Goal: Task Accomplishment & Management: Complete application form

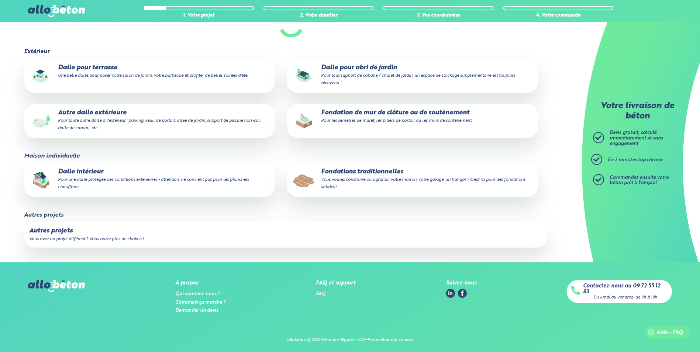
scroll to position [87, 0]
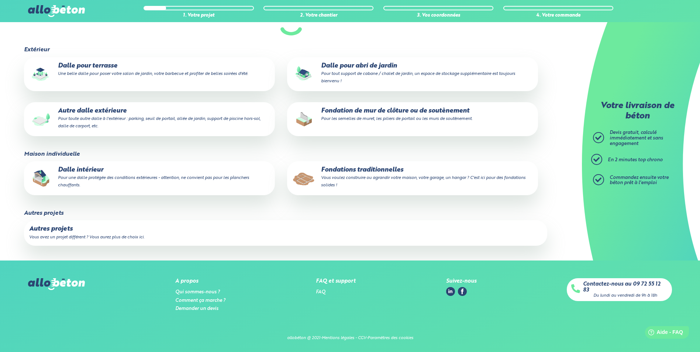
click at [114, 227] on p "Autres projets" at bounding box center [285, 228] width 513 height 7
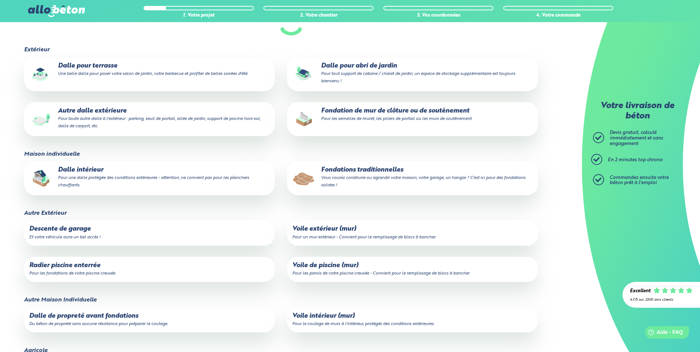
click at [332, 233] on p "Voile extérieur (mur) Pour un mur extérieur - Convient pour le remplissage de b…" at bounding box center [412, 232] width 241 height 15
click at [0, 0] on input "Voile extérieur (mur) Pour un mur extérieur - Convient pour le remplissage de b…" at bounding box center [0, 0] width 0 height 0
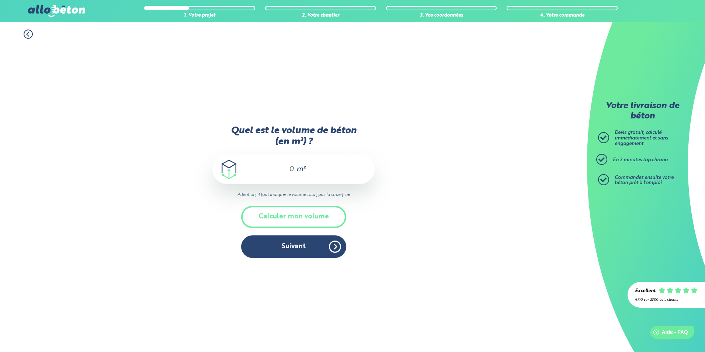
click at [288, 169] on input "Quel est le volume de béton (en m³) ?" at bounding box center [288, 169] width 13 height 9
type input "7"
click at [294, 168] on input "7" at bounding box center [288, 169] width 13 height 9
type input "5"
click at [304, 244] on button "Suivant" at bounding box center [293, 246] width 105 height 23
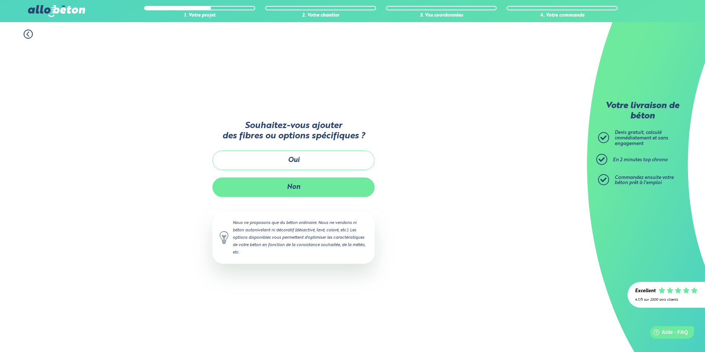
click at [297, 187] on button "Non" at bounding box center [293, 187] width 162 height 20
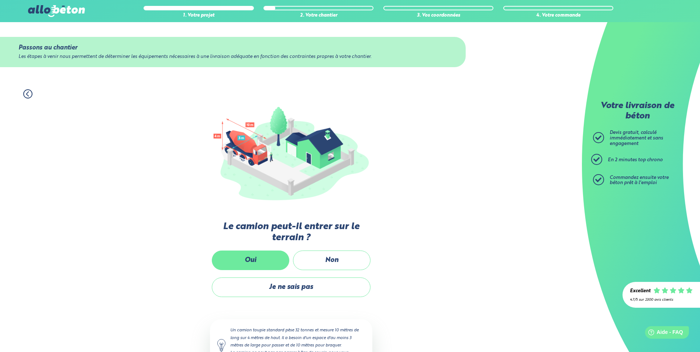
click at [277, 255] on label "Oui" at bounding box center [250, 260] width 77 height 20
click at [0, 0] on input "Oui" at bounding box center [0, 0] width 0 height 0
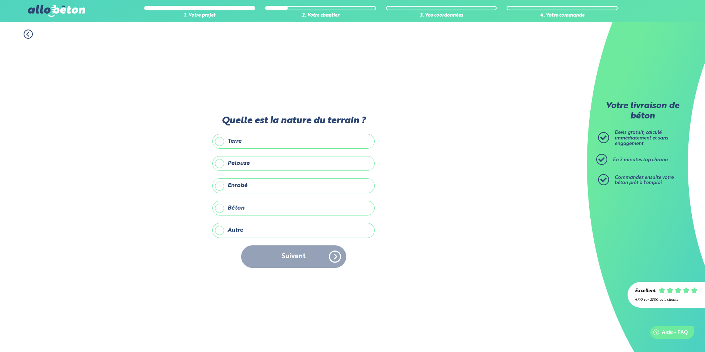
click at [264, 231] on label "Autre" at bounding box center [293, 230] width 162 height 15
click at [0, 0] on input "Autre" at bounding box center [0, 0] width 0 height 0
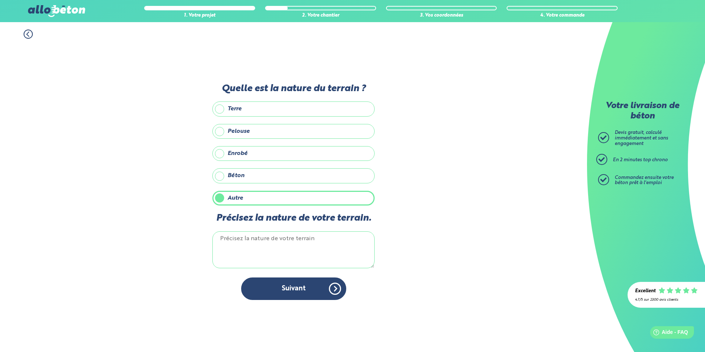
click at [265, 242] on textarea "Précisez la nature de votre terrain." at bounding box center [293, 249] width 162 height 37
type textarea "empierrer (cours de ferme)"
click at [312, 286] on button "Suivant" at bounding box center [293, 288] width 105 height 23
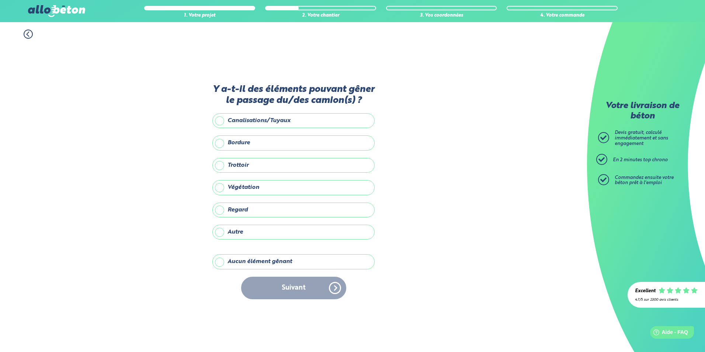
click at [220, 262] on label "Aucun élément gênant" at bounding box center [293, 261] width 162 height 15
click at [0, 0] on input "Aucun élément gênant" at bounding box center [0, 0] width 0 height 0
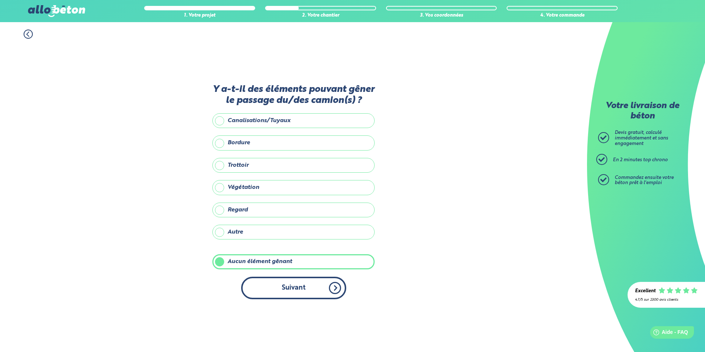
click at [315, 286] on button "Suivant" at bounding box center [293, 288] width 105 height 23
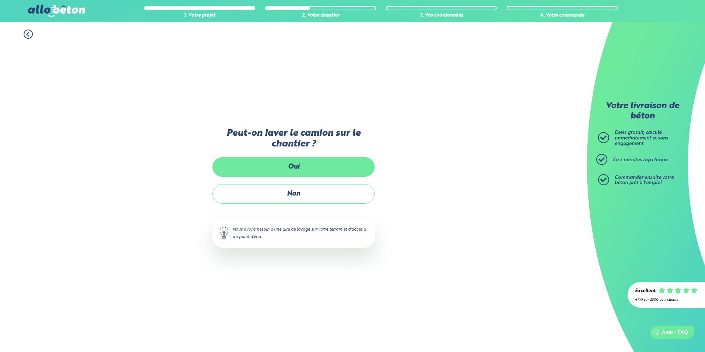
click at [304, 166] on label "Oui" at bounding box center [293, 167] width 162 height 20
click at [0, 0] on input "Oui" at bounding box center [0, 0] width 0 height 0
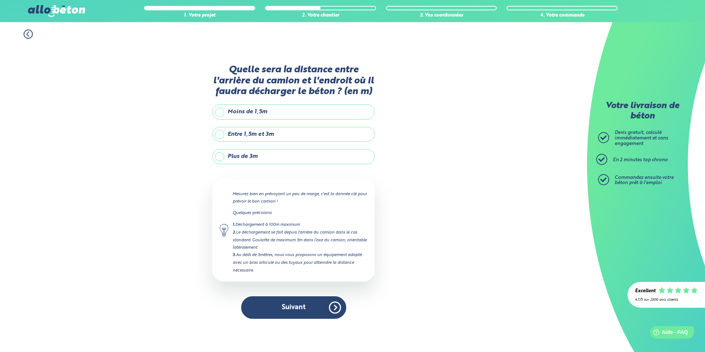
click at [222, 156] on label "Plus de 3m" at bounding box center [293, 156] width 162 height 15
click at [0, 0] on input "Plus de 3m" at bounding box center [0, 0] width 0 height 0
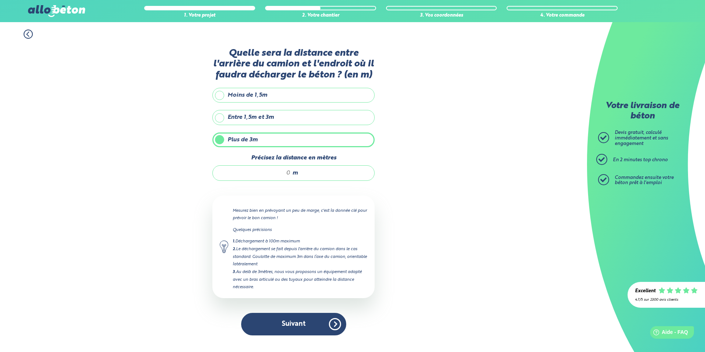
click at [292, 172] on div "m" at bounding box center [293, 172] width 162 height 15
type input "4"
click at [335, 316] on button "Suivant" at bounding box center [293, 324] width 105 height 23
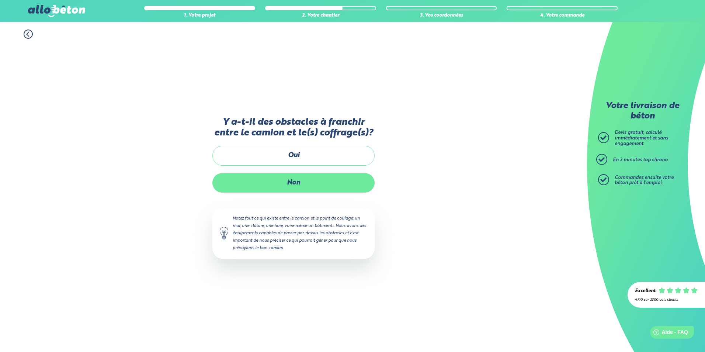
click at [286, 177] on label "Non" at bounding box center [293, 183] width 162 height 20
click at [0, 0] on input "Non" at bounding box center [0, 0] width 0 height 0
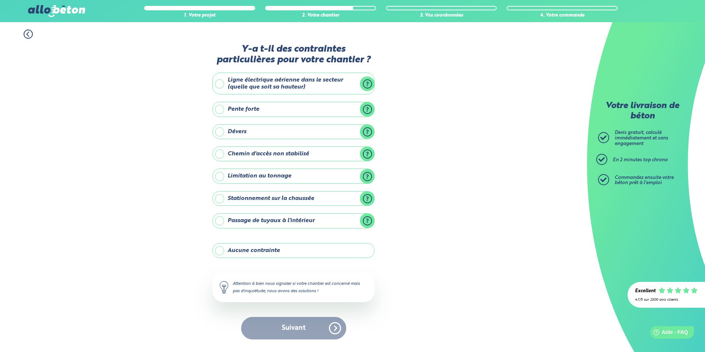
click at [224, 249] on label "Aucune contrainte" at bounding box center [293, 250] width 162 height 15
click at [0, 0] on input "Aucune contrainte" at bounding box center [0, 0] width 0 height 0
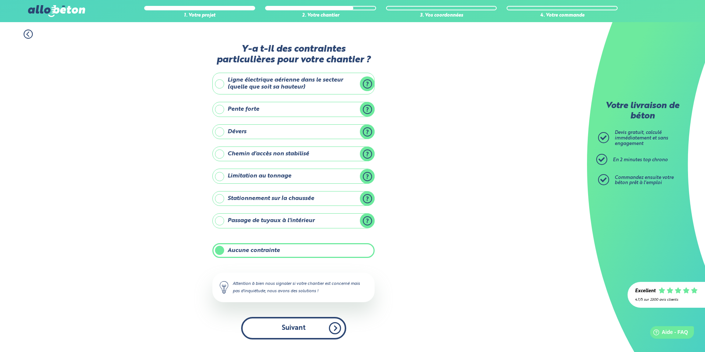
click at [295, 323] on button "Suivant" at bounding box center [293, 328] width 105 height 23
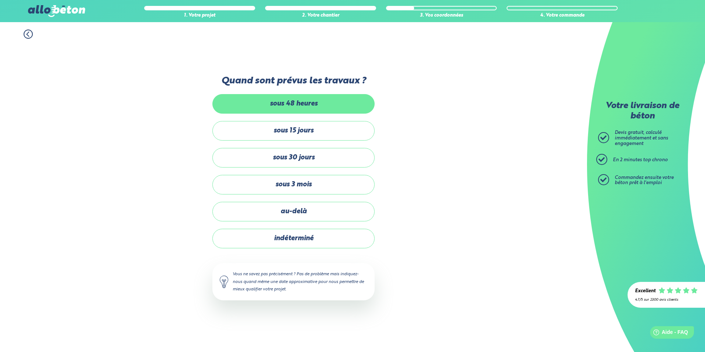
click at [288, 100] on label "sous 48 heures" at bounding box center [293, 104] width 162 height 20
click at [0, 0] on input "sous 48 heures" at bounding box center [0, 0] width 0 height 0
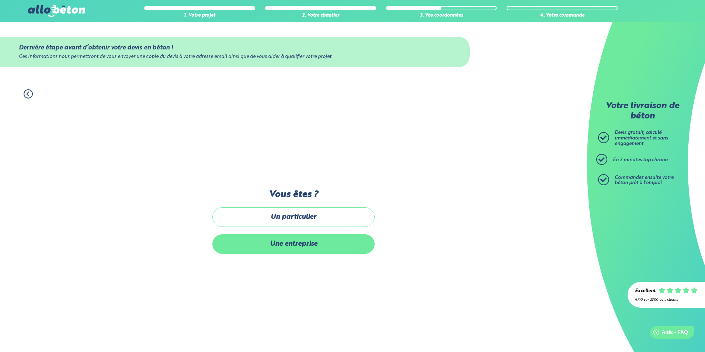
click at [301, 243] on label "Une entreprise" at bounding box center [293, 244] width 162 height 20
click at [0, 0] on input "Une entreprise" at bounding box center [0, 0] width 0 height 0
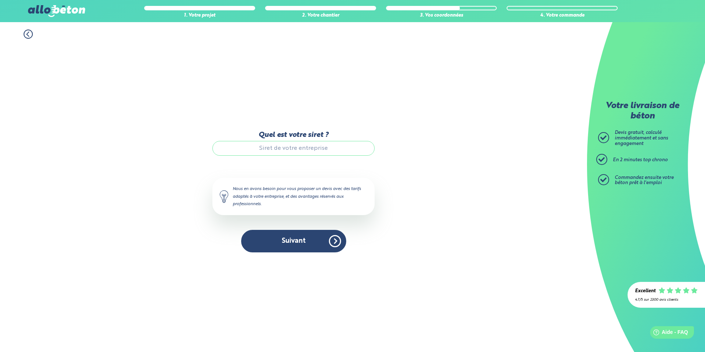
click at [285, 144] on input "Quel est votre siret ?" at bounding box center [293, 148] width 162 height 15
type input "83540131600012"
click at [338, 246] on button "Suivant" at bounding box center [293, 241] width 105 height 23
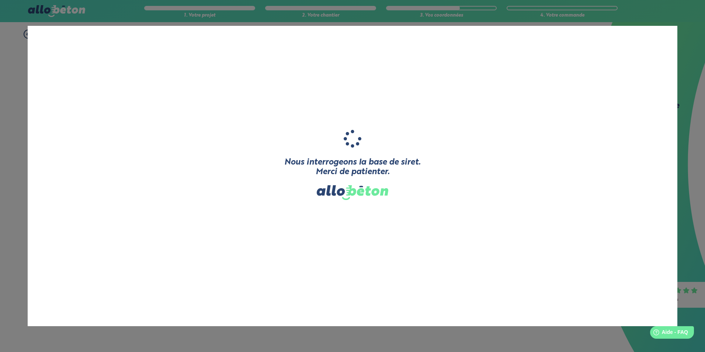
type input "JLG-TP"
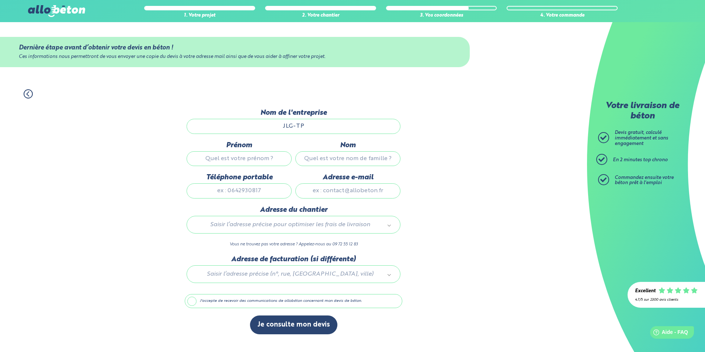
click at [272, 159] on input "Prénom" at bounding box center [239, 158] width 105 height 15
type input "[PERSON_NAME]"
type input "Gillard"
type input "0771735979"
type input "[EMAIL_ADDRESS][DOMAIN_NAME]"
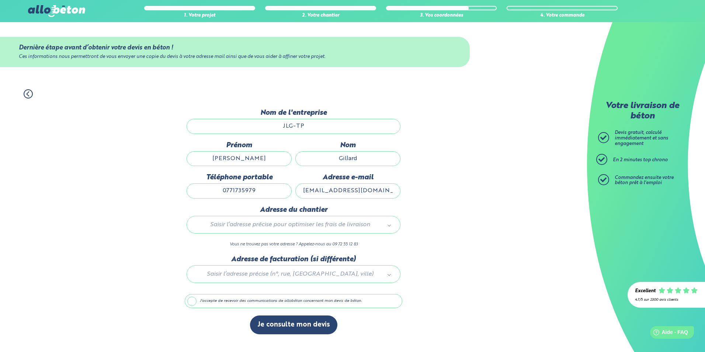
type input "[STREET_ADDRESS]"
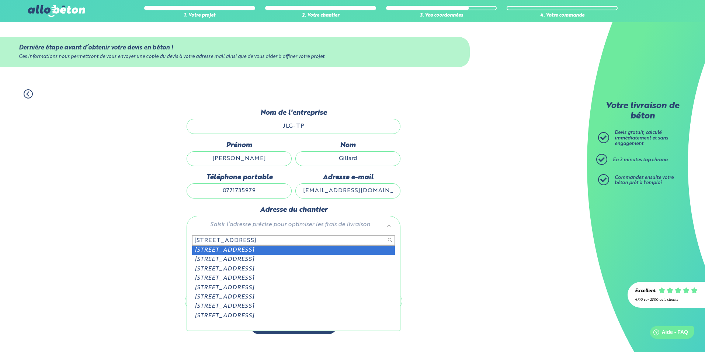
click at [249, 239] on input "[STREET_ADDRESS]" at bounding box center [293, 240] width 203 height 10
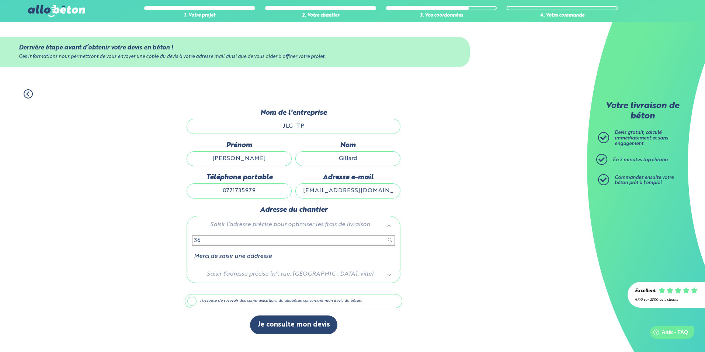
type input "3"
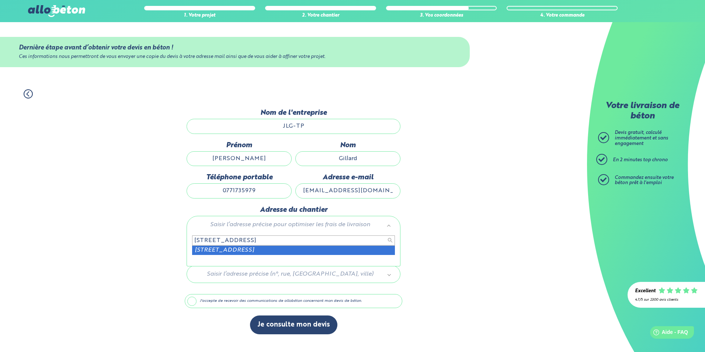
type input "[STREET_ADDRESS]"
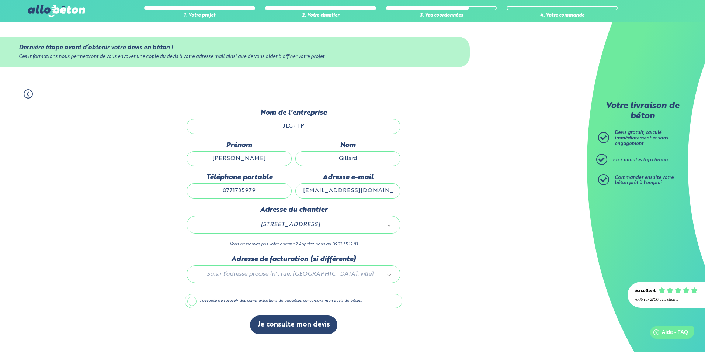
click at [276, 270] on div at bounding box center [294, 272] width 218 height 35
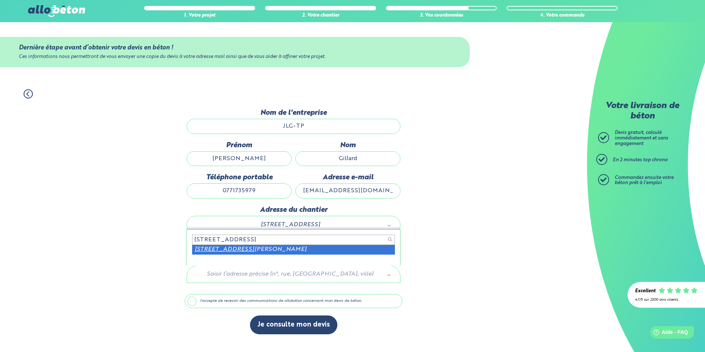
type input "[STREET_ADDRESS]"
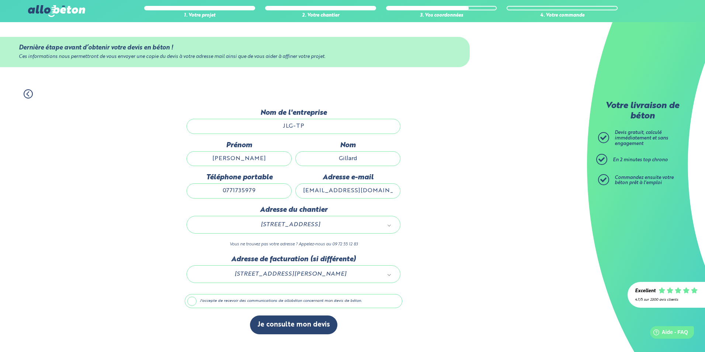
click at [190, 300] on label "J'accepte de recevoir des communications de allobéton concernant mon devis de b…" at bounding box center [294, 301] width 218 height 14
click at [0, 0] on input "J'accepte de recevoir des communications de allobéton concernant mon devis de b…" at bounding box center [0, 0] width 0 height 0
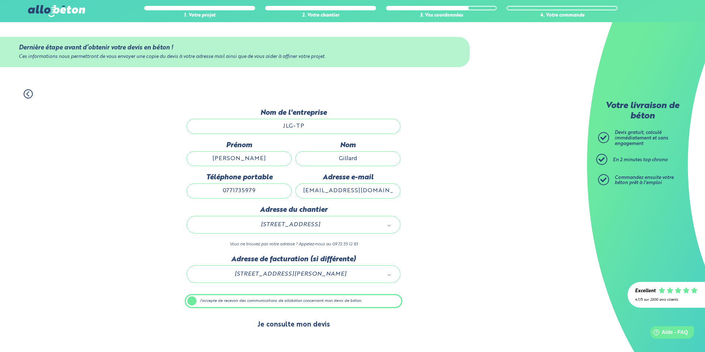
click at [284, 328] on button "Je consulte mon devis" at bounding box center [293, 324] width 87 height 19
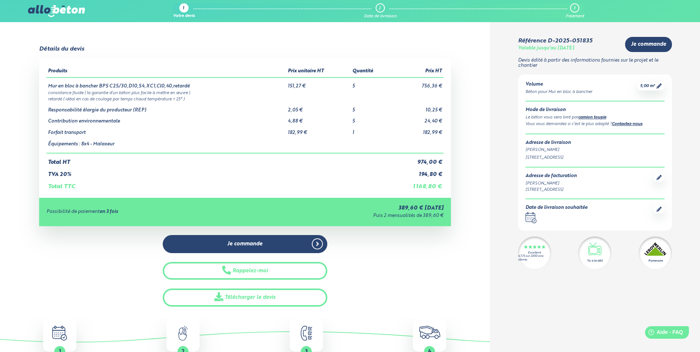
click at [621, 123] on link "Contactez-nous" at bounding box center [627, 124] width 31 height 4
